Goal: Information Seeking & Learning: Find specific fact

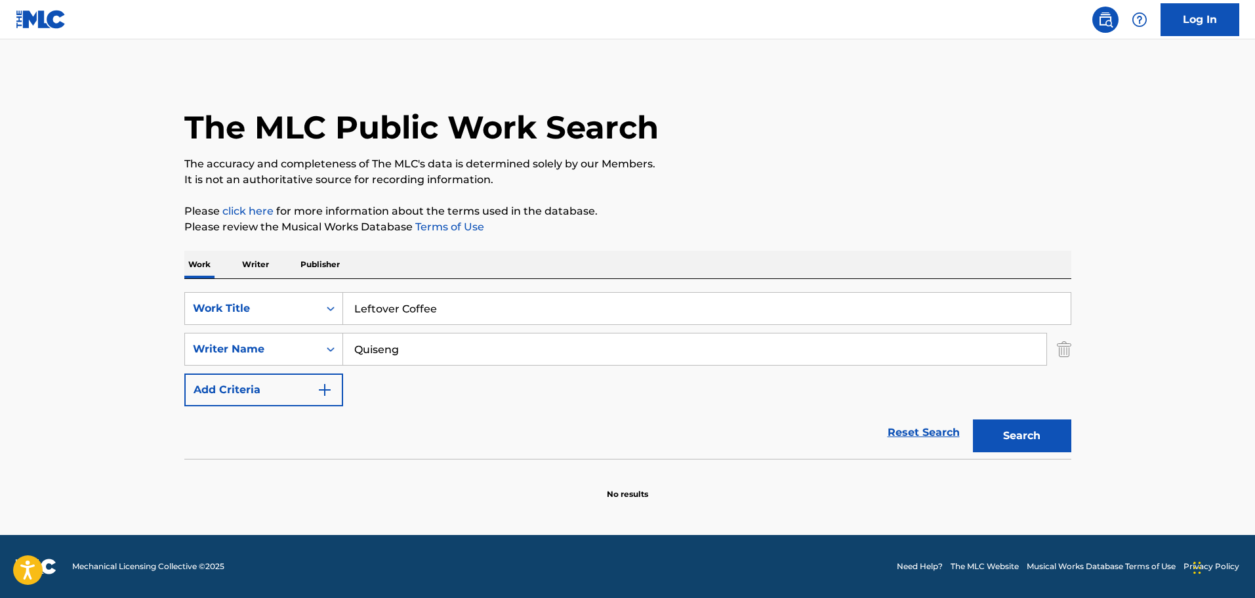
click at [419, 348] on input "Quiseng" at bounding box center [694, 348] width 703 height 31
type input "Quiseng"
click at [973, 419] on button "Search" at bounding box center [1022, 435] width 98 height 33
drag, startPoint x: 503, startPoint y: 347, endPoint x: -173, endPoint y: 243, distance: 683.0
click at [0, 243] on html "Accessibility Screen-Reader Guide, Feedback, and Issue Reporting | New window C…" at bounding box center [627, 299] width 1255 height 598
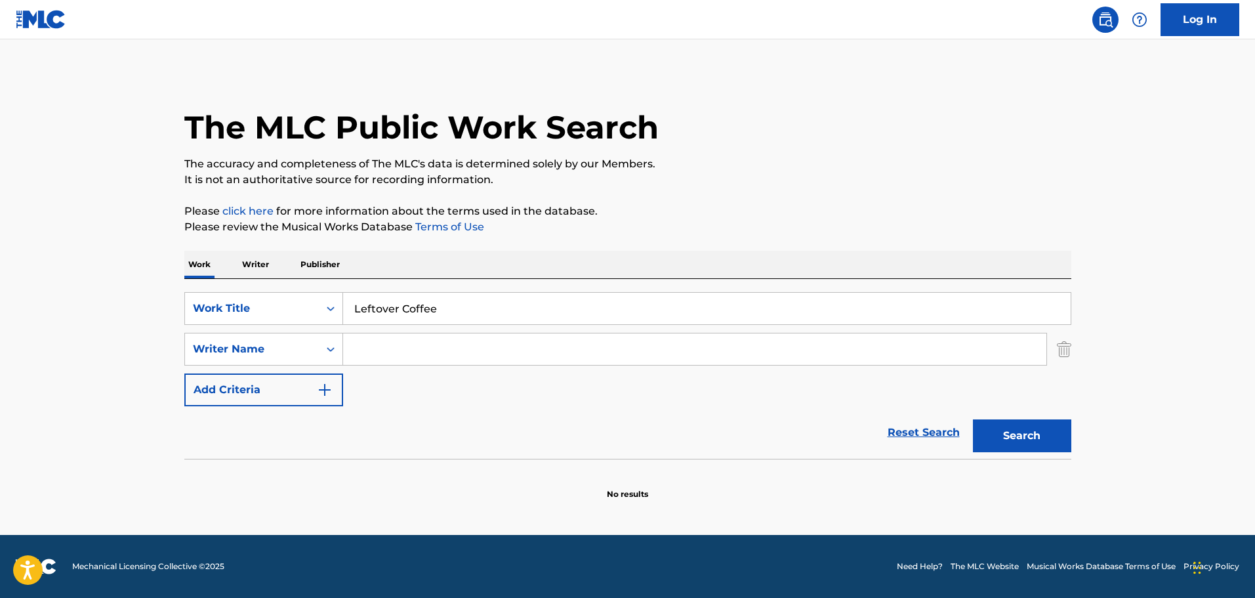
click at [973, 419] on button "Search" at bounding box center [1022, 435] width 98 height 33
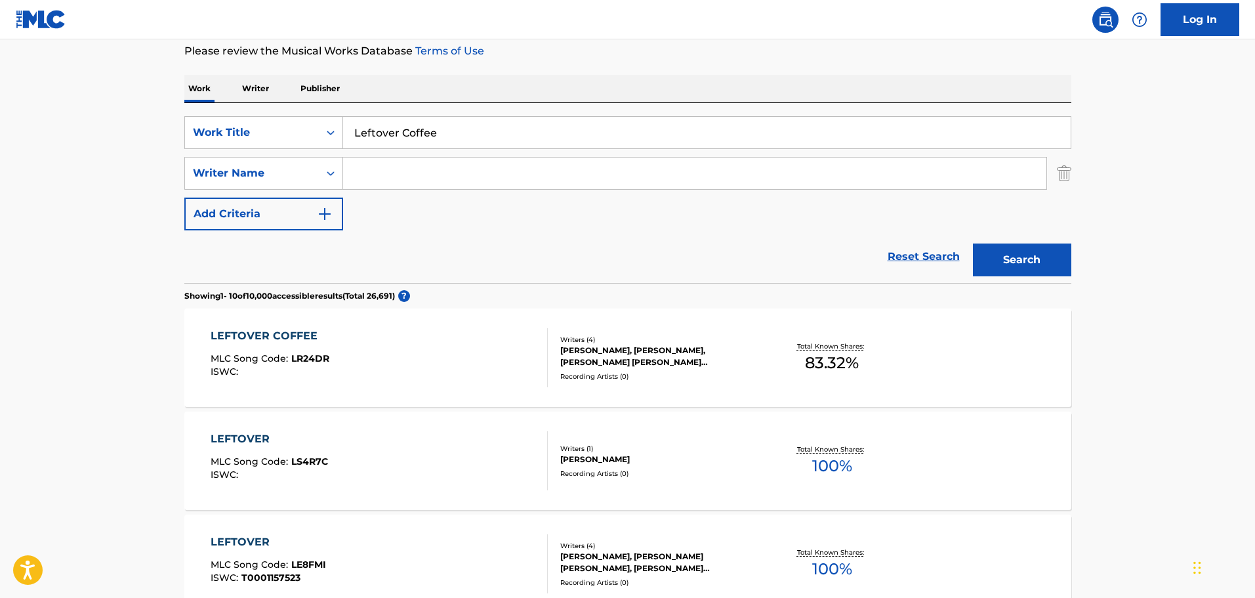
scroll to position [197, 0]
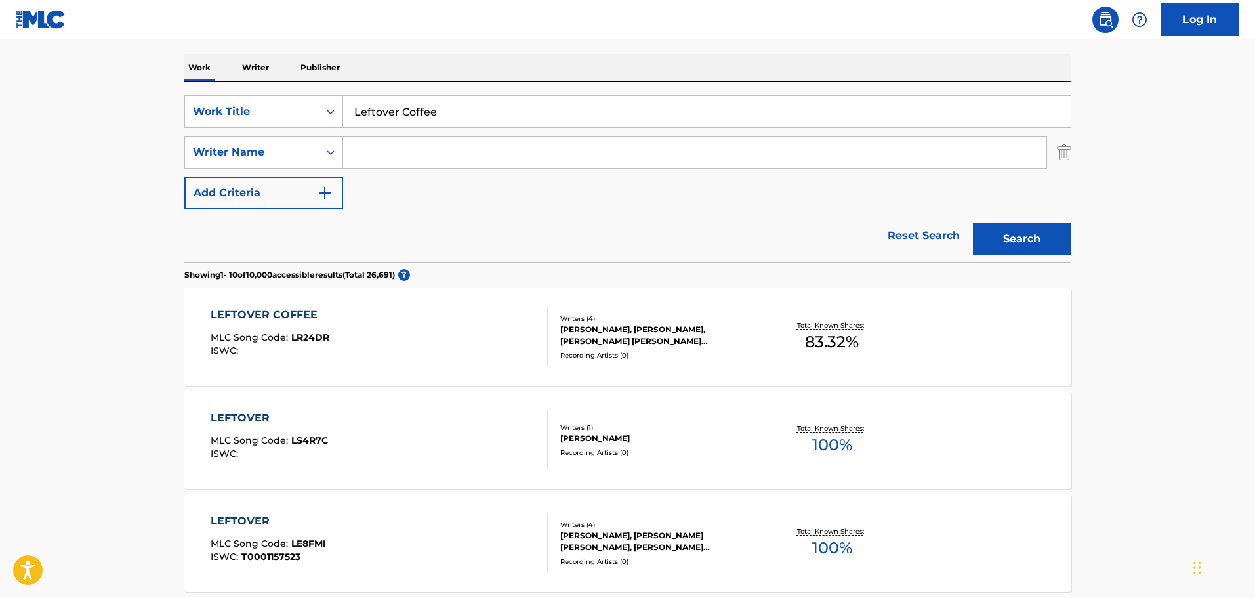
click at [714, 346] on div "[PERSON_NAME], [PERSON_NAME], [PERSON_NAME] [PERSON_NAME] [PERSON_NAME] [PERSON…" at bounding box center [659, 335] width 198 height 24
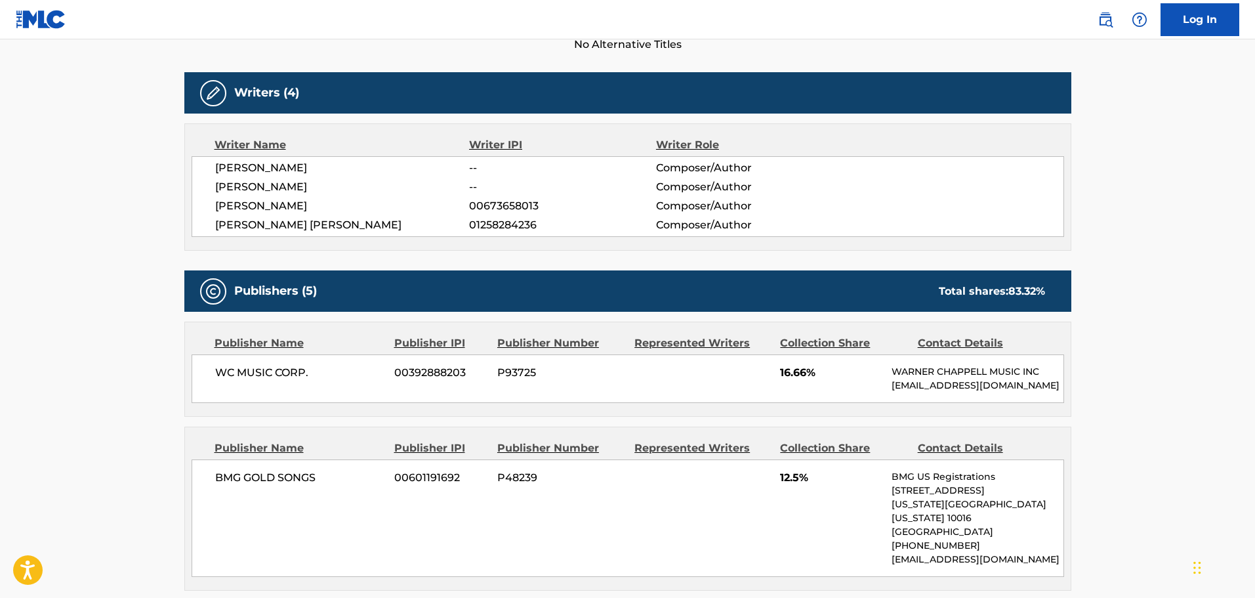
scroll to position [51, 0]
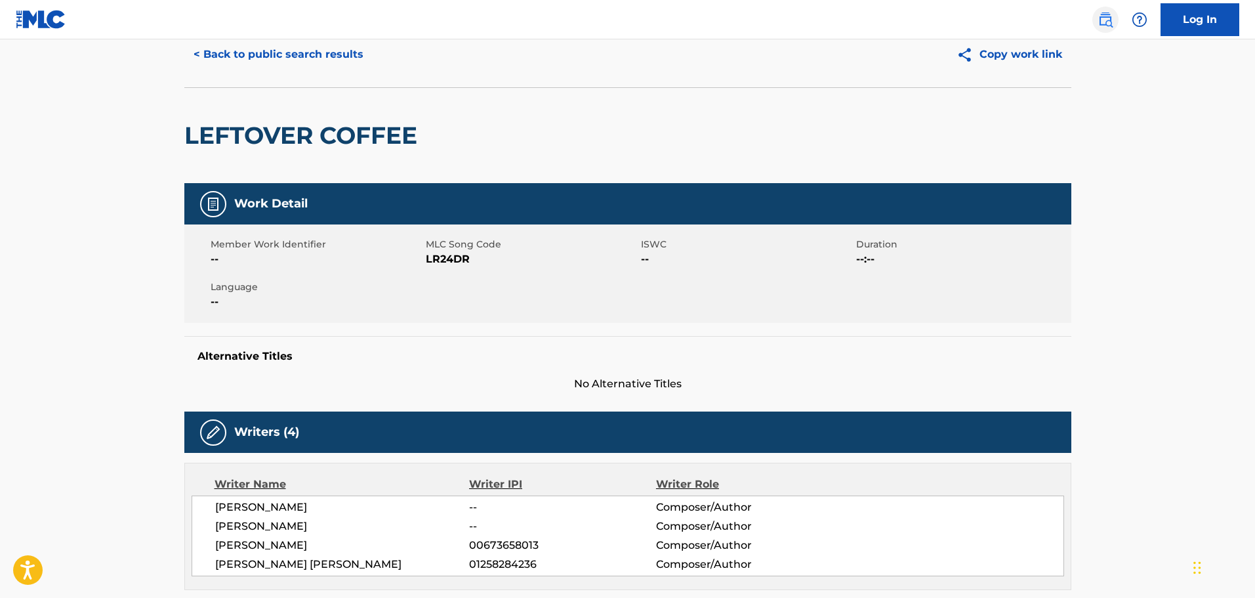
click at [1104, 12] on img at bounding box center [1106, 20] width 16 height 16
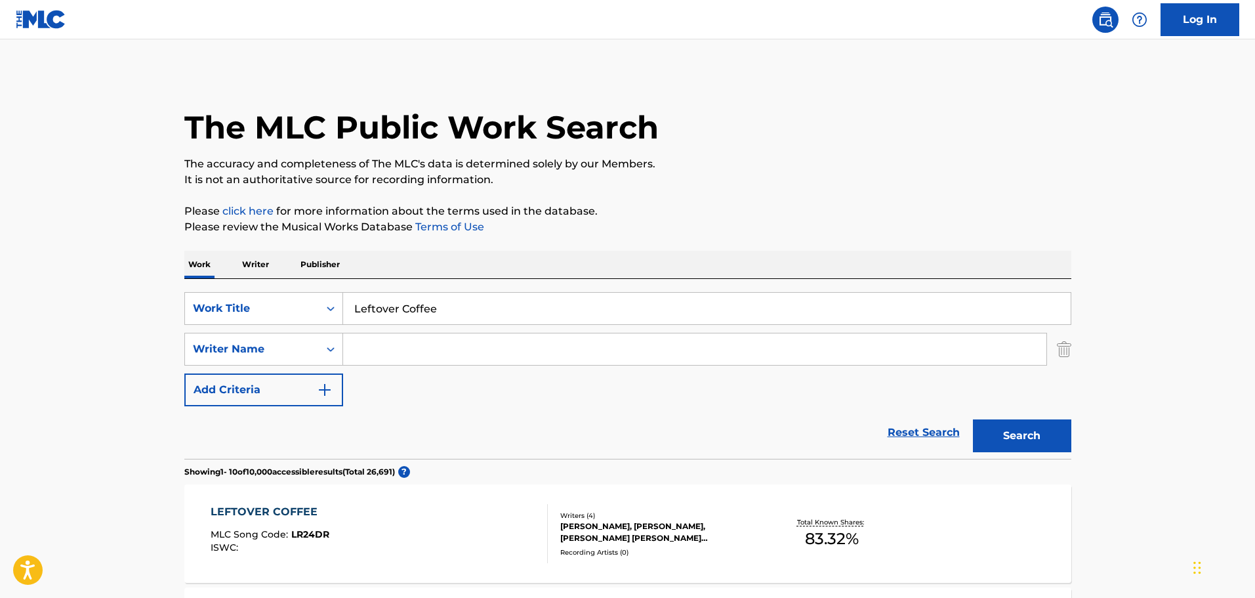
drag, startPoint x: 484, startPoint y: 314, endPoint x: -203, endPoint y: 207, distance: 695.8
click at [0, 207] on html "Accessibility Screen-Reader Guide, Feedback, and Issue Reporting | New window C…" at bounding box center [627, 299] width 1255 height 598
paste input "[DEMOGRAPHIC_DATA]"
type input "[DEMOGRAPHIC_DATA]"
click at [1033, 451] on button "Search" at bounding box center [1022, 435] width 98 height 33
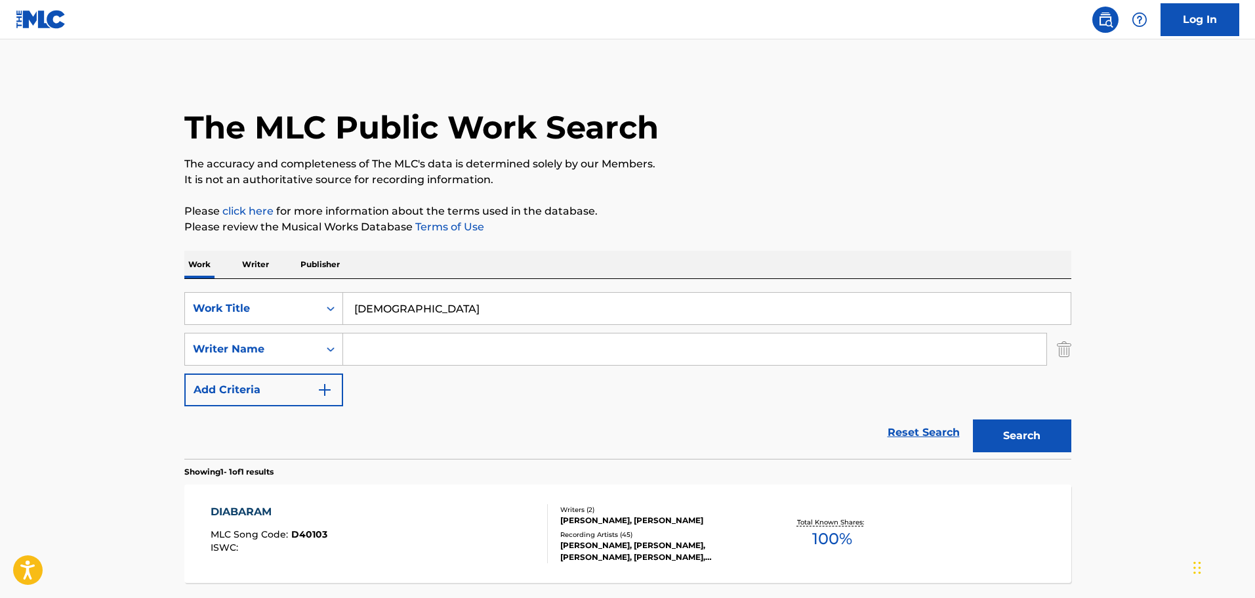
click at [485, 518] on div "DIABARAM MLC Song Code : D40103 ISWC :" at bounding box center [379, 533] width 337 height 59
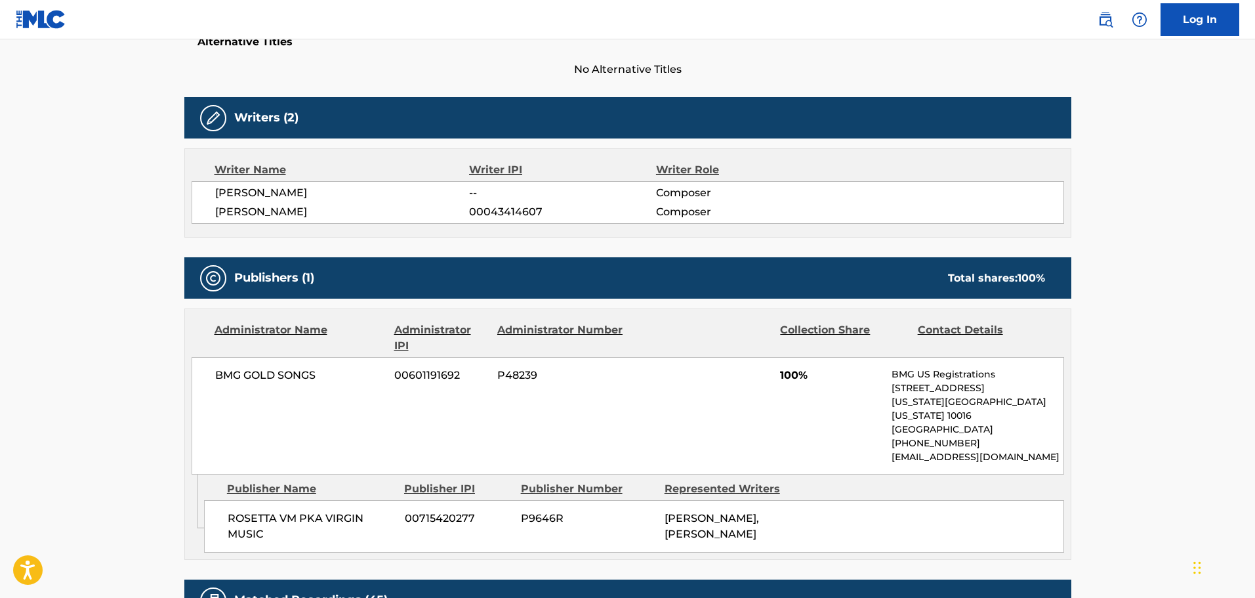
scroll to position [262, 0]
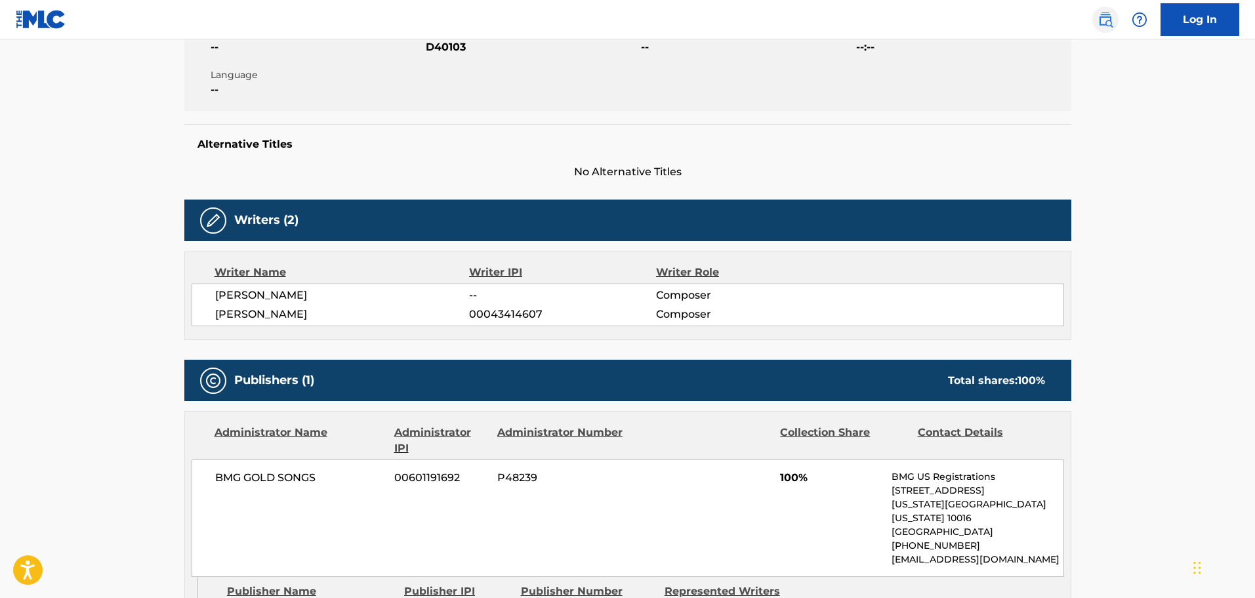
click at [1104, 12] on img at bounding box center [1106, 20] width 16 height 16
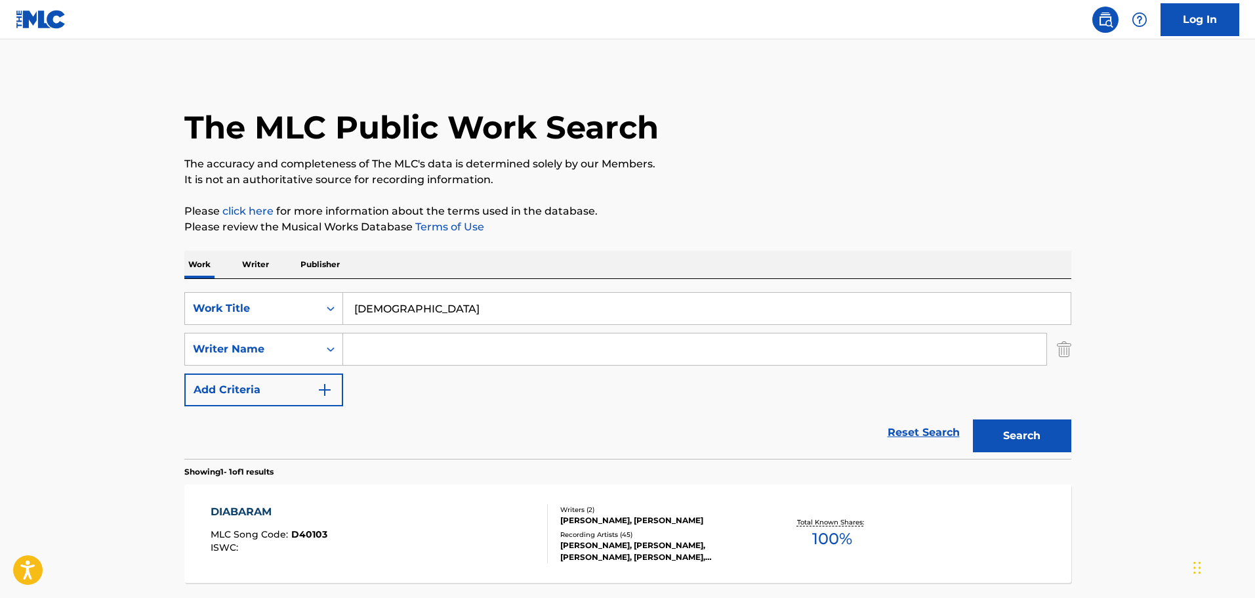
drag, startPoint x: 516, startPoint y: 316, endPoint x: 48, endPoint y: 249, distance: 472.5
click at [49, 249] on main "The MLC Public Work Search The accuracy and completeness of The MLC's data is d…" at bounding box center [627, 344] width 1255 height 611
paste input "Major Award - A Christmas Story: The Musical"
drag, startPoint x: 632, startPoint y: 313, endPoint x: 423, endPoint y: 312, distance: 209.3
click at [423, 312] on input "Major Award - A Christmas Story: The Musical" at bounding box center [707, 308] width 728 height 31
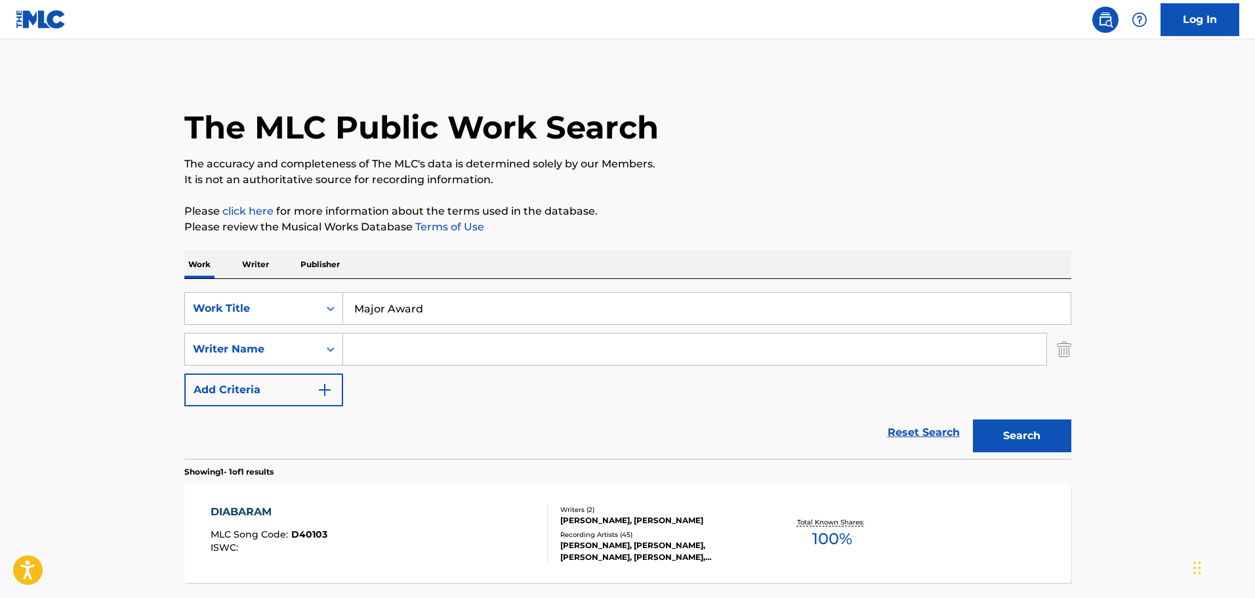
type input "Major Award"
click at [428, 347] on input "Search Form" at bounding box center [694, 348] width 703 height 31
type input "[PERSON_NAME]"
click at [973, 419] on button "Search" at bounding box center [1022, 435] width 98 height 33
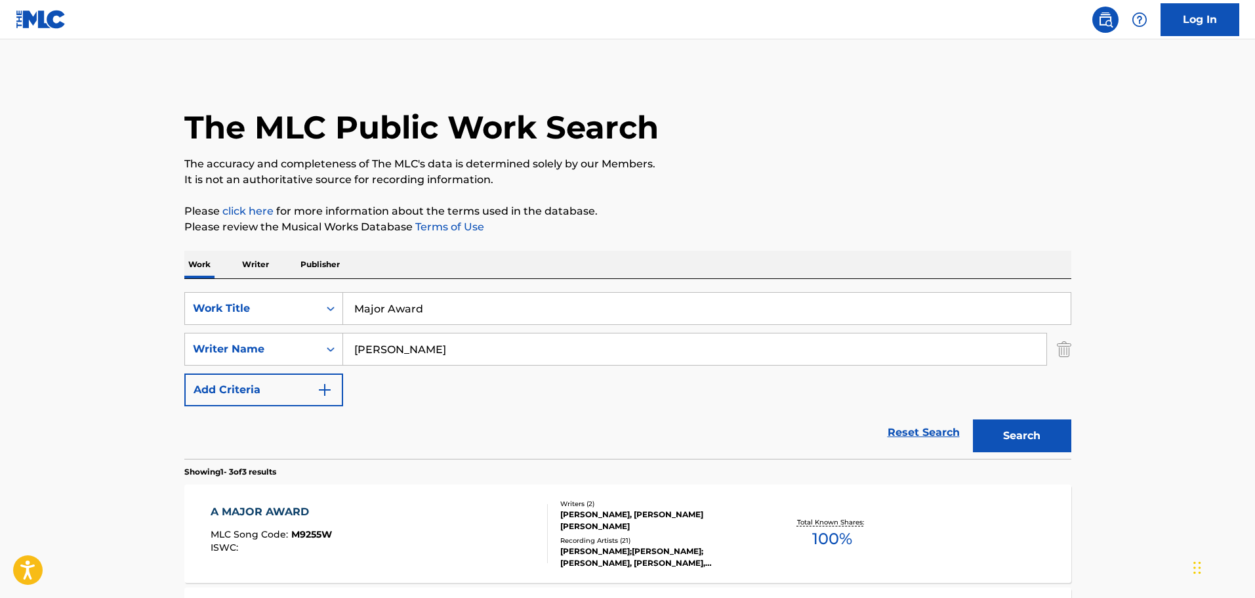
click at [557, 539] on div "Writers ( 2 ) [PERSON_NAME], [PERSON_NAME] [PERSON_NAME] Recording Artists ( 21…" at bounding box center [653, 534] width 211 height 70
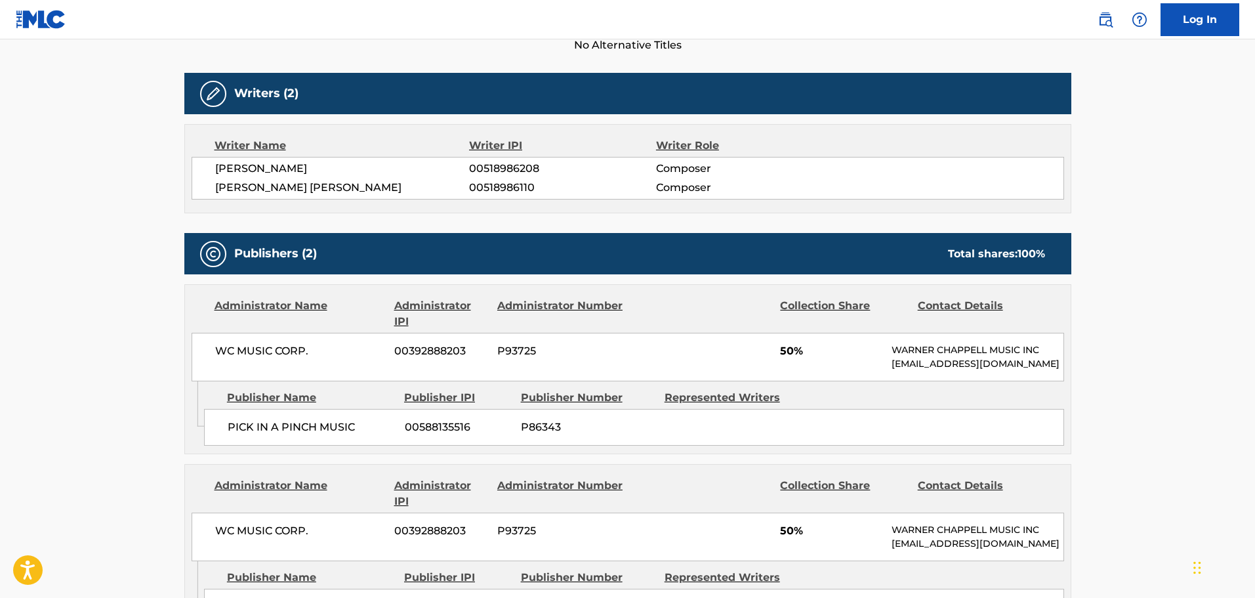
scroll to position [525, 0]
